Goal: Check status: Check status

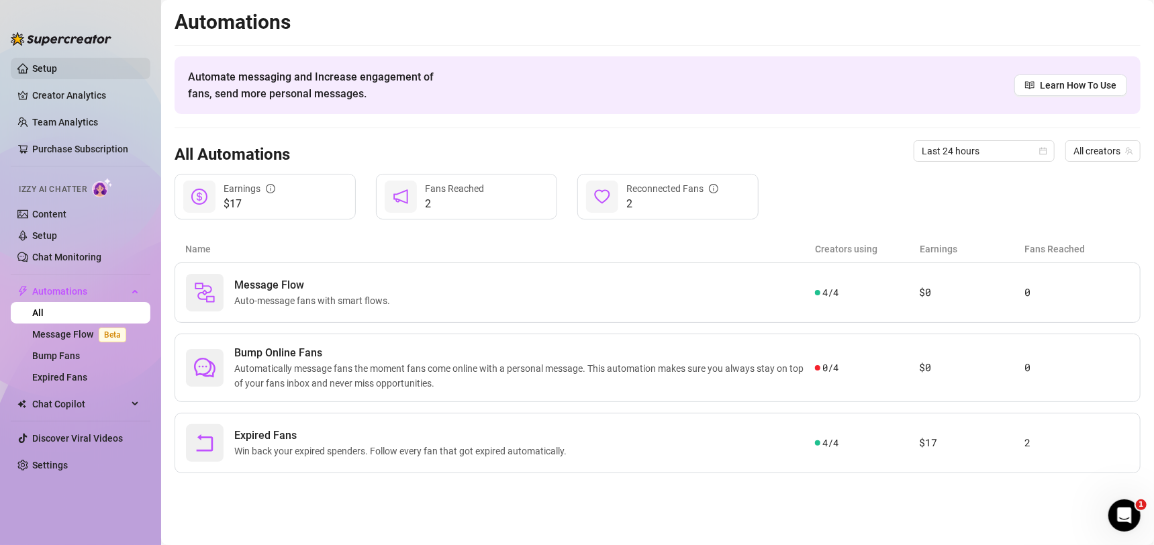
drag, startPoint x: 66, startPoint y: 58, endPoint x: 85, endPoint y: 69, distance: 21.7
click at [57, 63] on link "Setup" at bounding box center [44, 68] width 25 height 11
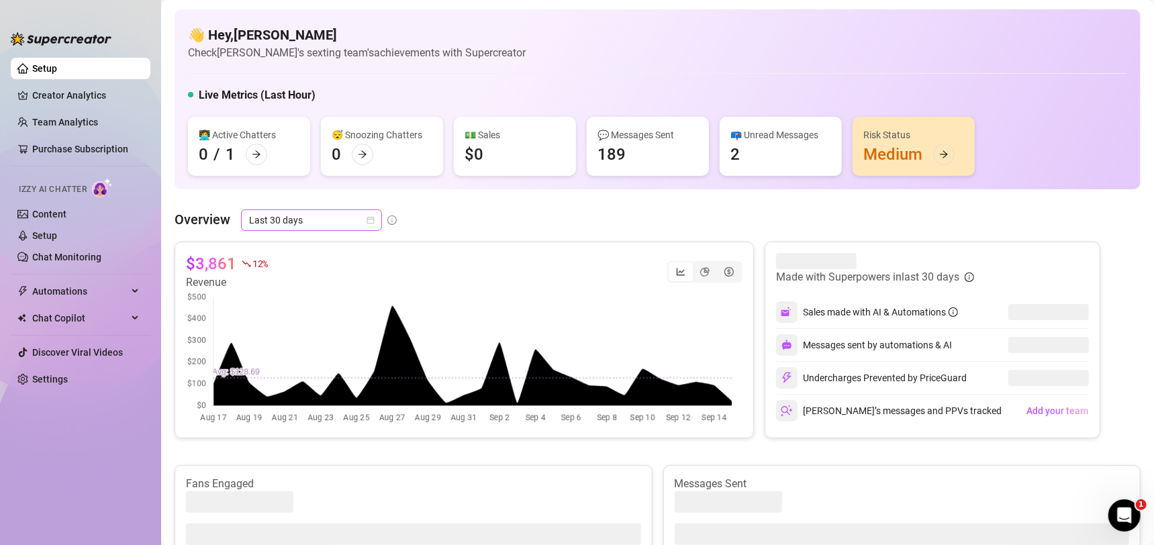
click at [326, 220] on span "Last 30 days" at bounding box center [311, 220] width 125 height 20
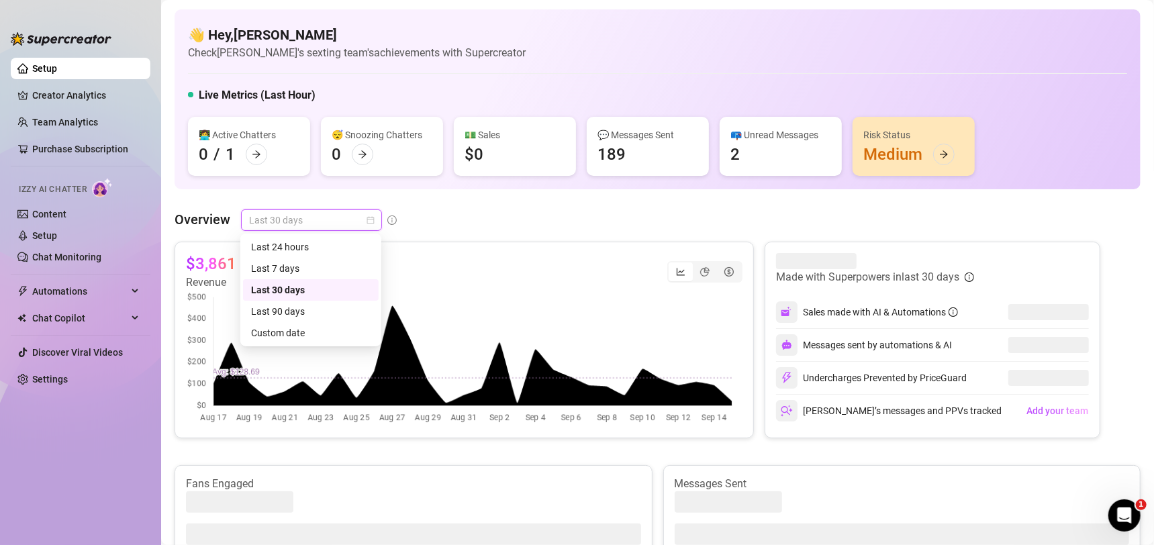
drag, startPoint x: 328, startPoint y: 241, endPoint x: 424, endPoint y: 220, distance: 98.3
click at [328, 242] on div "Last 24 hours" at bounding box center [311, 247] width 120 height 15
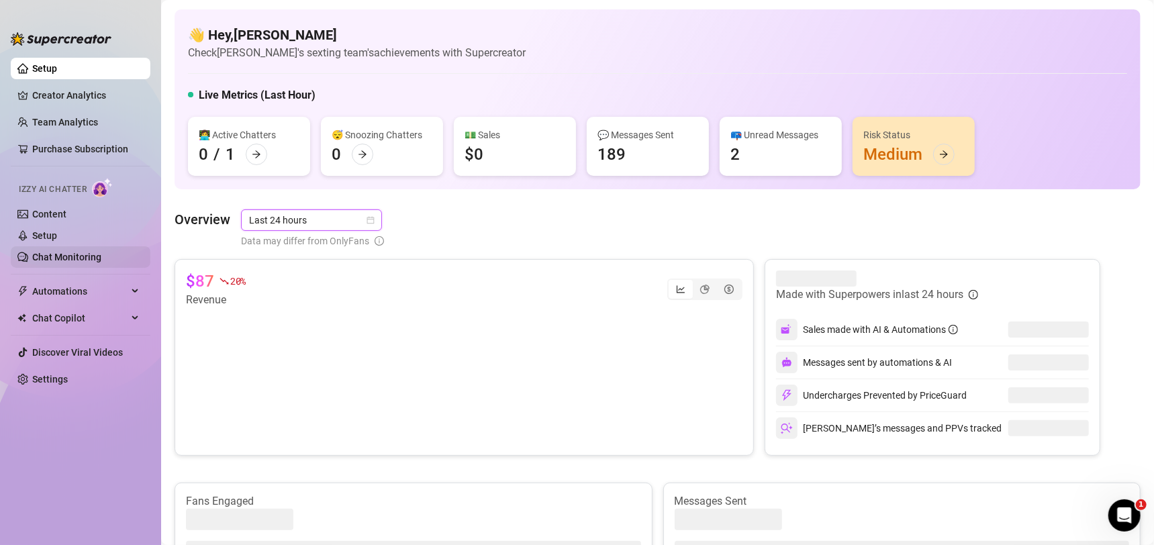
click at [60, 252] on link "Chat Monitoring" at bounding box center [66, 257] width 69 height 11
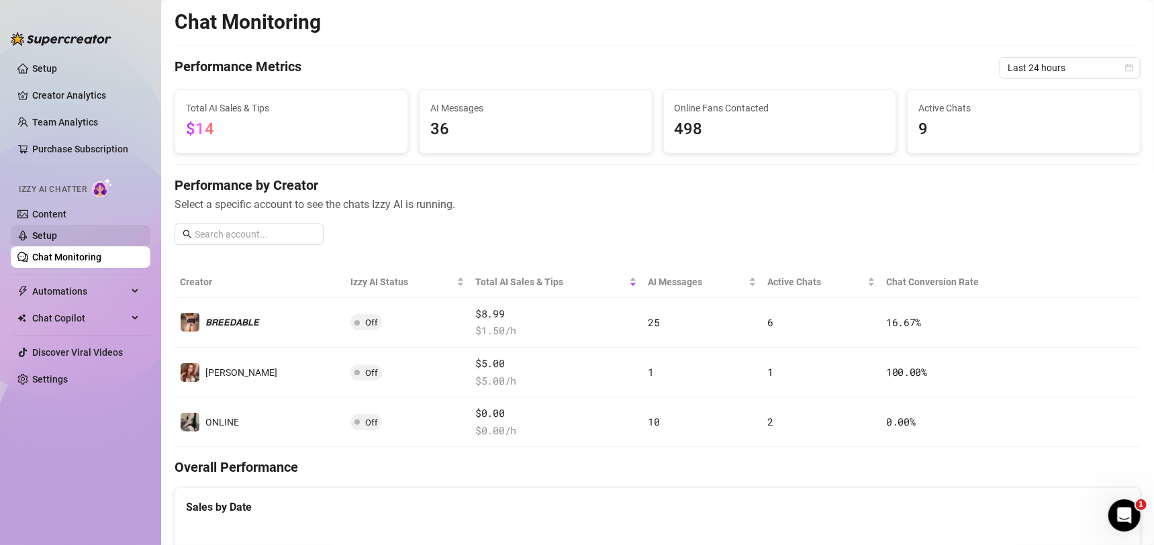
click at [57, 232] on link "Setup" at bounding box center [44, 235] width 25 height 11
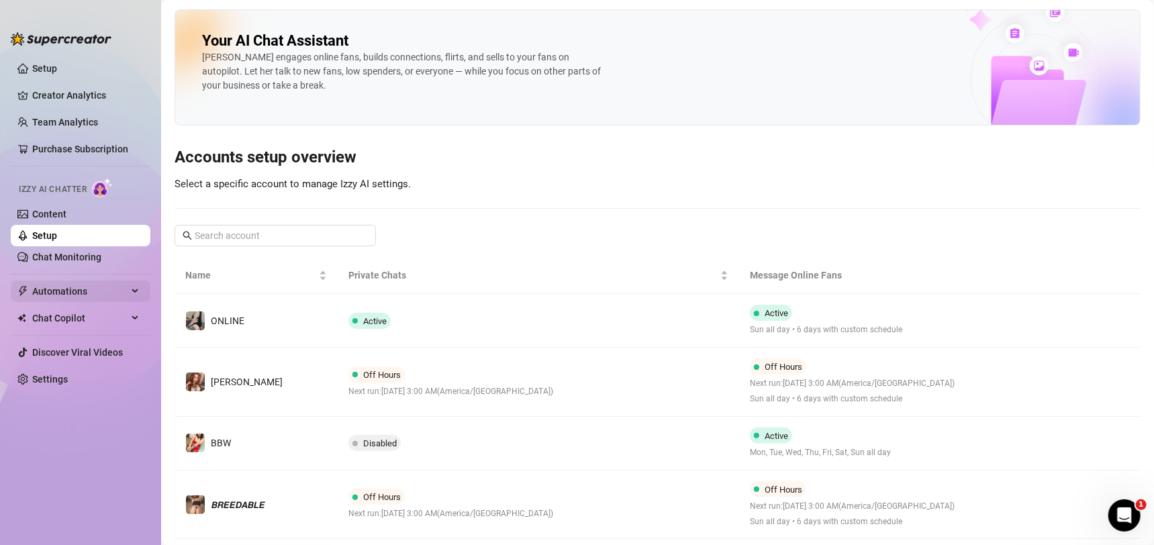
click at [94, 281] on span "Automations" at bounding box center [79, 291] width 95 height 21
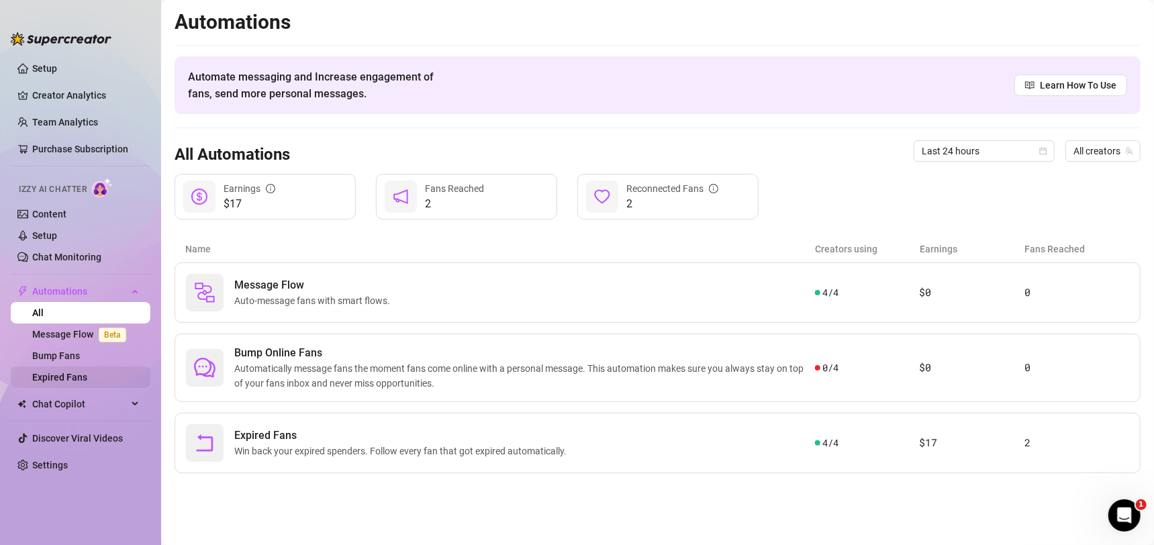
click at [84, 383] on link "Expired Fans" at bounding box center [59, 377] width 55 height 11
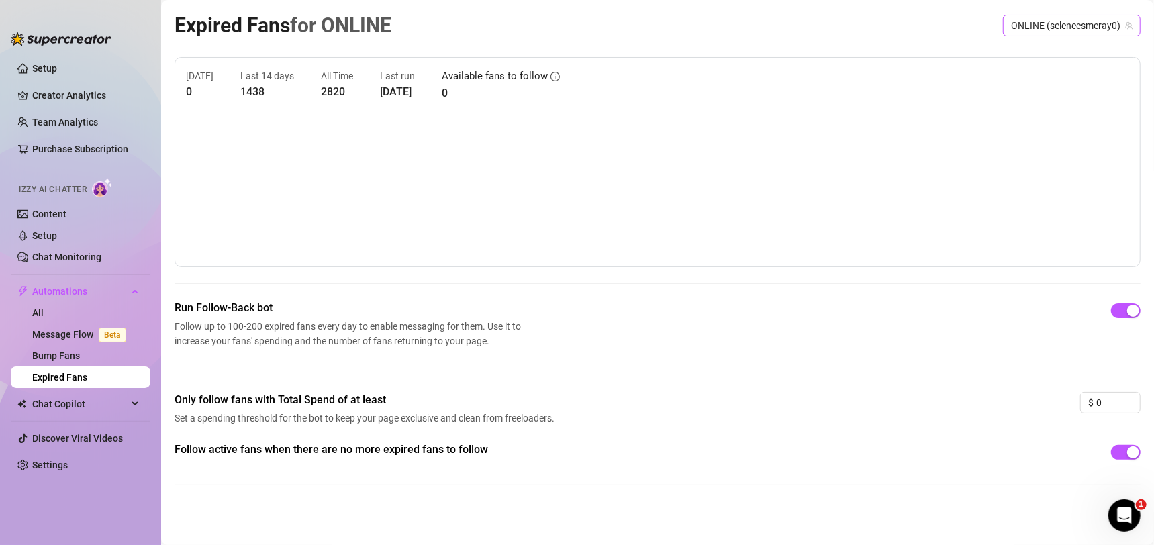
click at [1052, 24] on span "ONLINE (seleneesmeray0)" at bounding box center [1072, 25] width 122 height 20
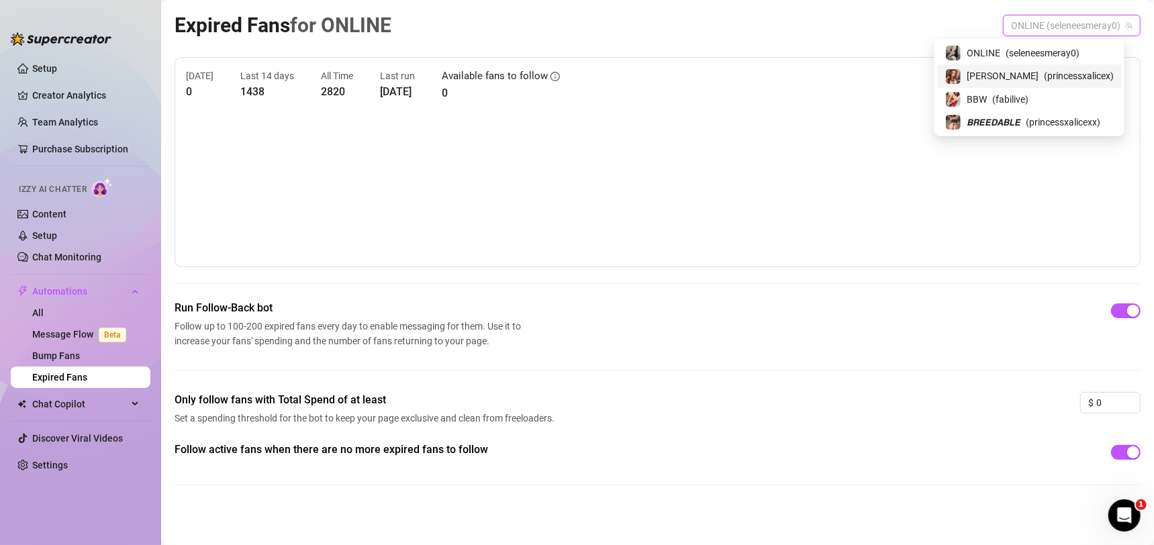
click at [1036, 66] on div "[PERSON_NAME] ( princessxalicex )" at bounding box center [1030, 75] width 185 height 23
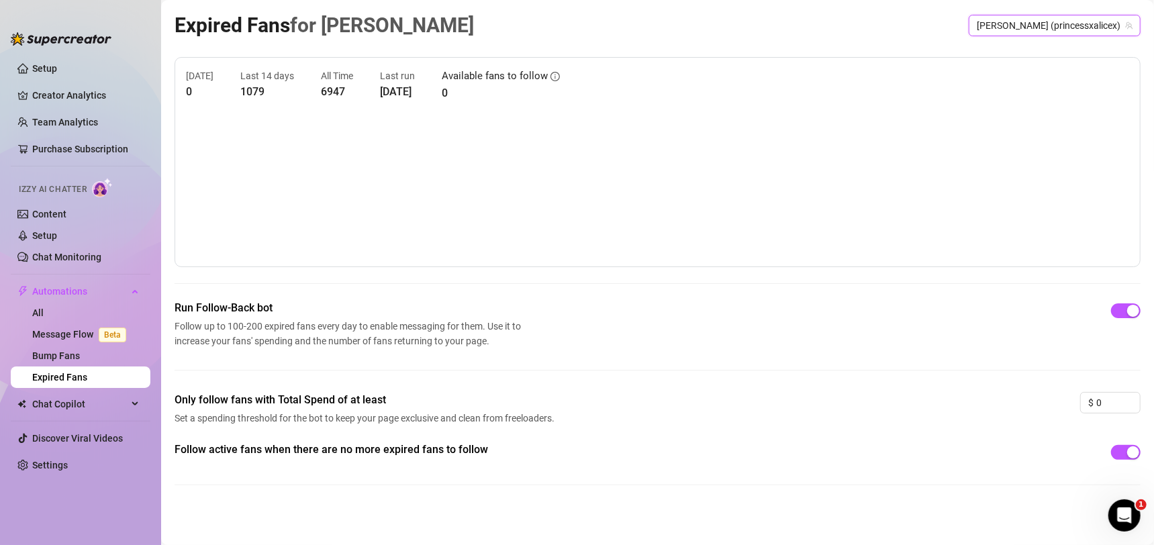
click at [1068, 28] on span "[PERSON_NAME] (princessxalicex)" at bounding box center [1055, 25] width 156 height 20
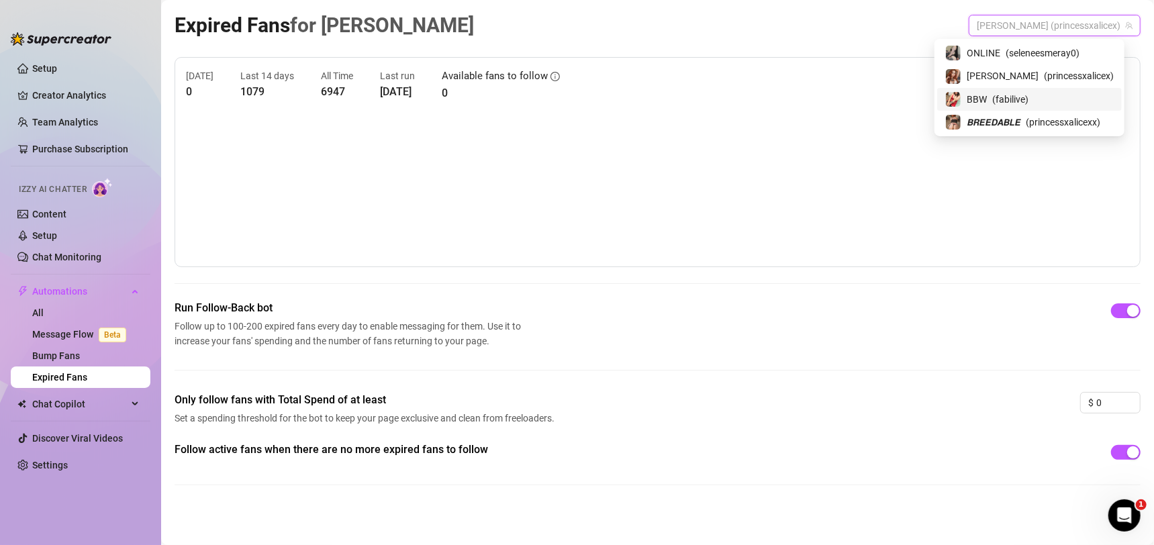
click at [1027, 95] on span "( fabilive )" at bounding box center [1011, 99] width 36 height 15
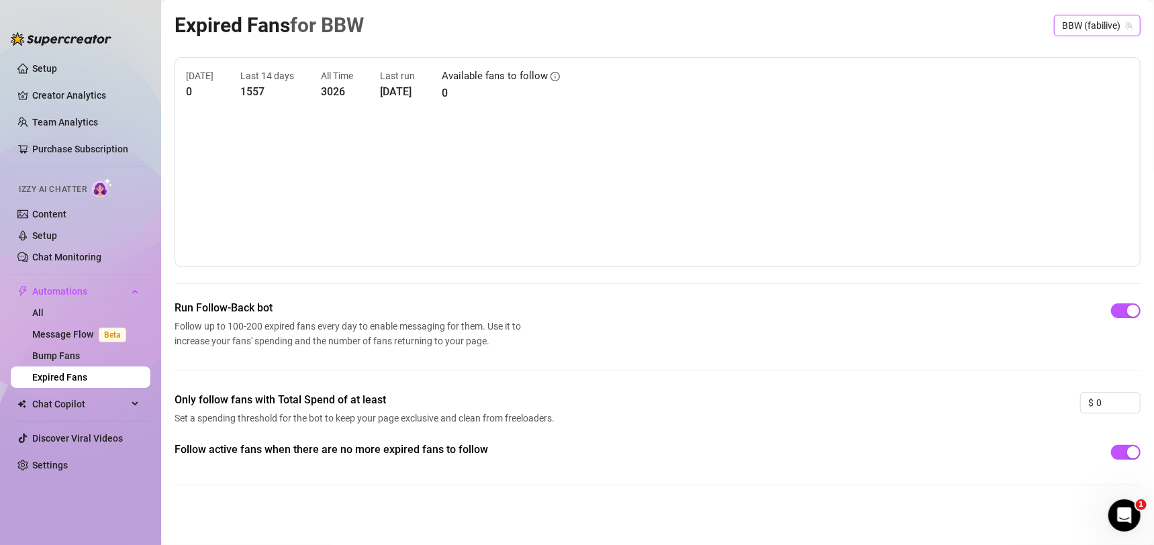
click at [1066, 17] on span "BBW (fabilive)" at bounding box center [1097, 25] width 71 height 20
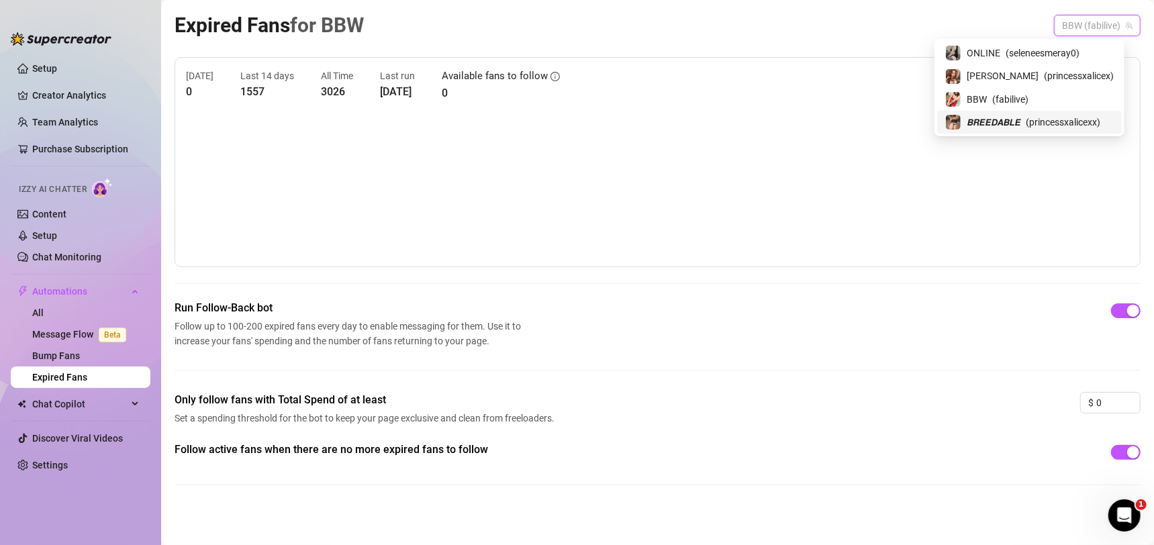
click at [1042, 129] on div "𝘽𝙍𝙀𝙀𝘿𝘼𝘽𝙇𝙀 ( princessxalicexx )" at bounding box center [1030, 122] width 169 height 16
